Goal: Task Accomplishment & Management: Complete application form

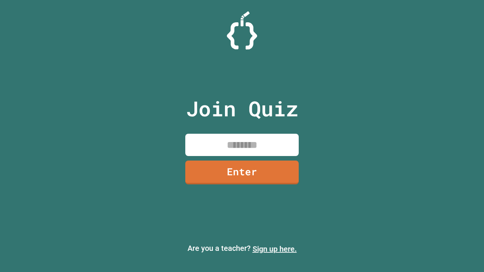
click at [274, 249] on link "Sign up here." at bounding box center [274, 249] width 44 height 9
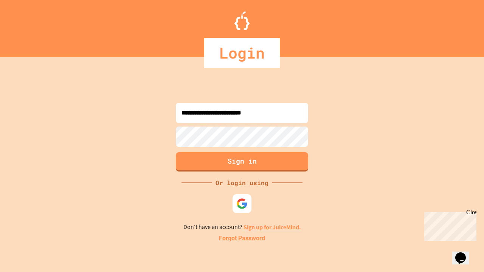
type input "**********"
